Goal: Navigation & Orientation: Find specific page/section

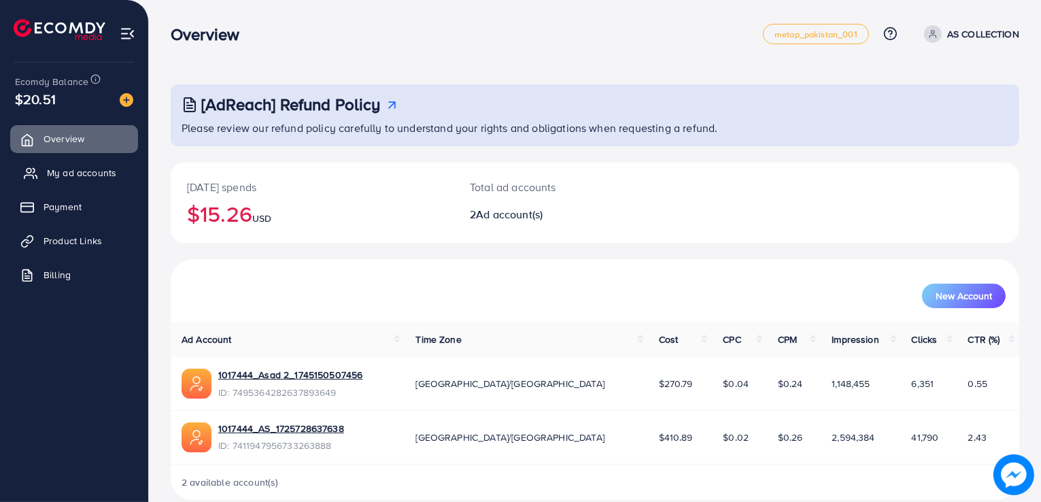
click at [94, 175] on span "My ad accounts" at bounding box center [81, 173] width 69 height 14
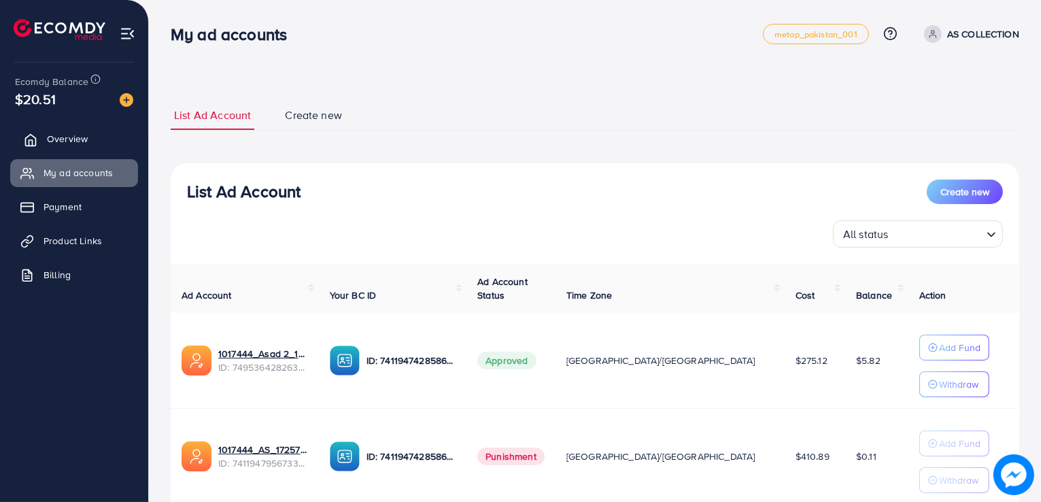
click at [76, 142] on span "Overview" at bounding box center [67, 139] width 41 height 14
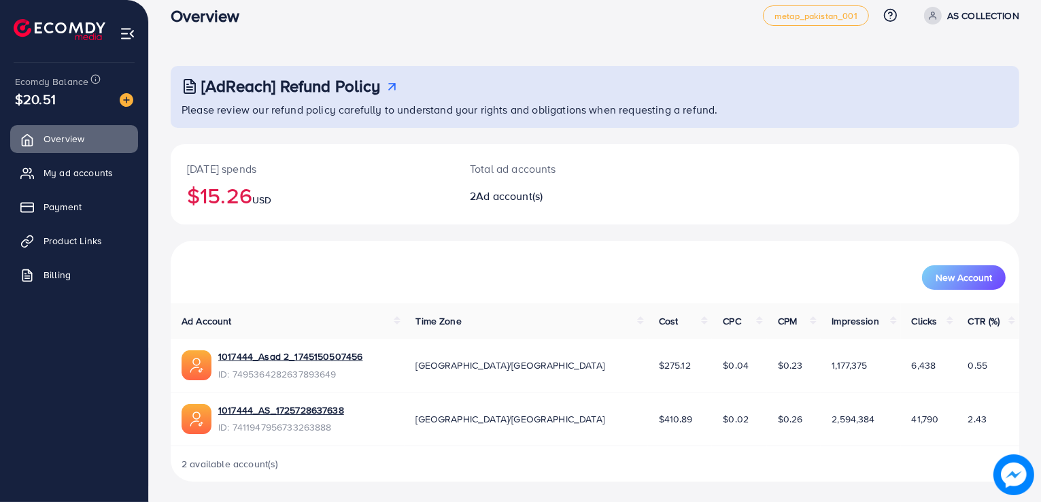
scroll to position [19, 0]
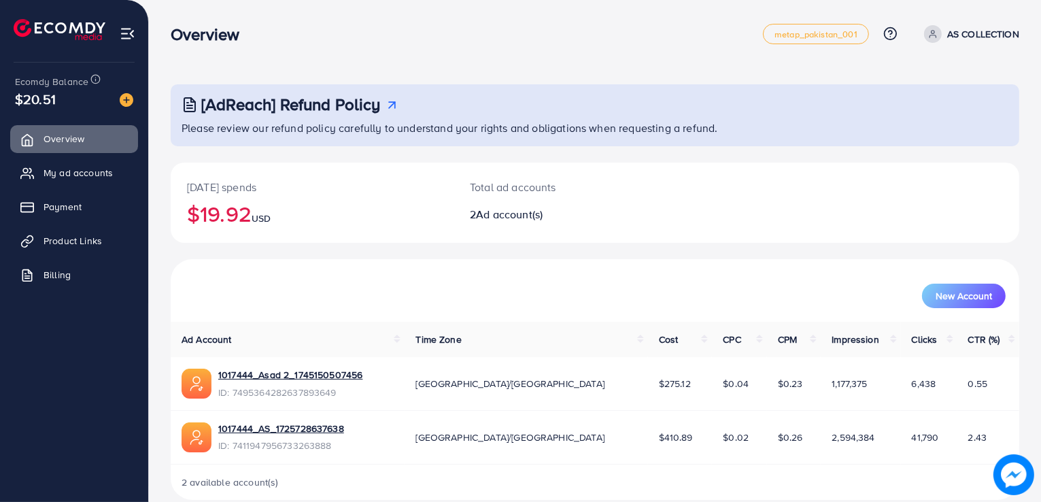
click at [87, 177] on span "My ad accounts" at bounding box center [78, 173] width 69 height 14
